Goal: Check status

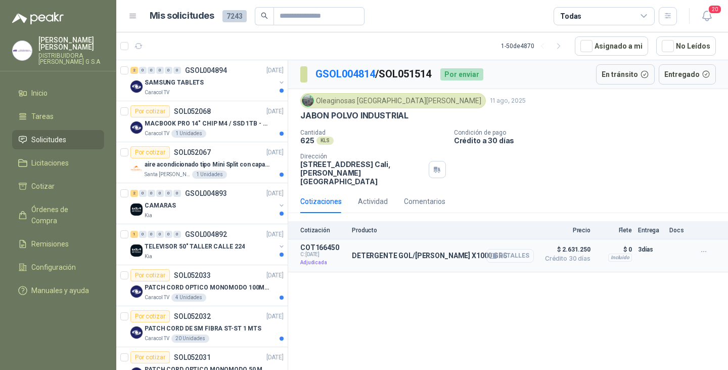
click at [506, 249] on button "Detalles" at bounding box center [511, 256] width 48 height 14
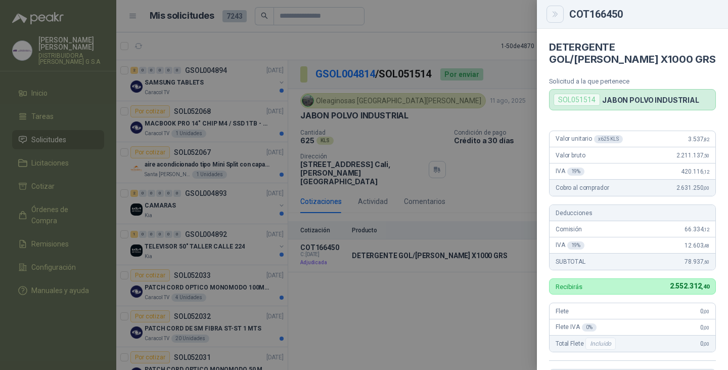
click at [555, 15] on icon "Close" at bounding box center [555, 14] width 5 height 5
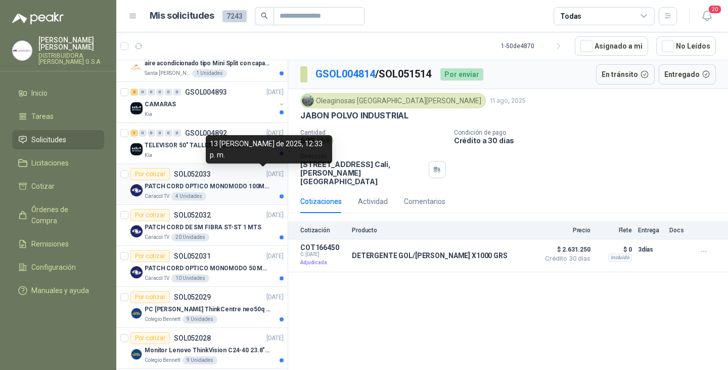
scroll to position [152, 0]
